Goal: Task Accomplishment & Management: Use online tool/utility

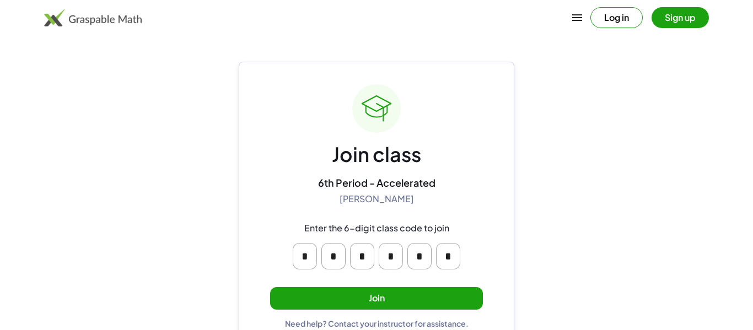
scroll to position [21, 0]
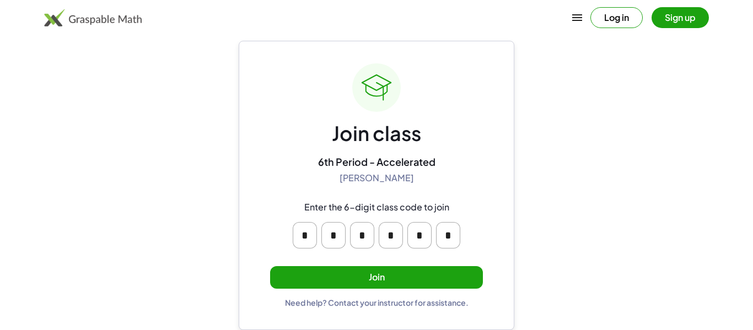
click at [341, 276] on button "Join" at bounding box center [376, 277] width 213 height 23
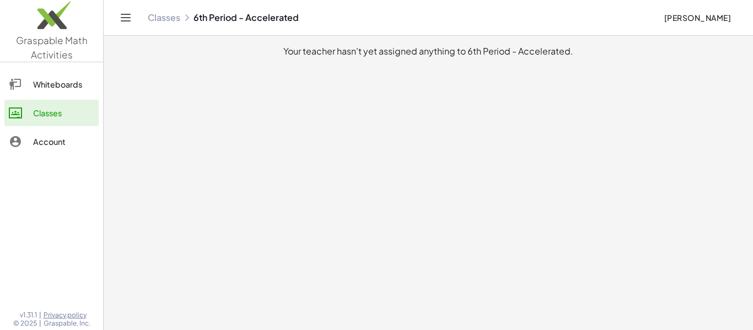
click at [38, 82] on div "Whiteboards" at bounding box center [63, 84] width 61 height 13
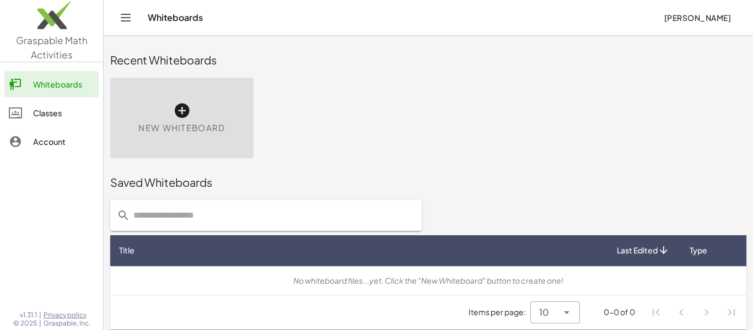
click at [40, 105] on link "Classes" at bounding box center [51, 113] width 94 height 26
